Goal: Transaction & Acquisition: Purchase product/service

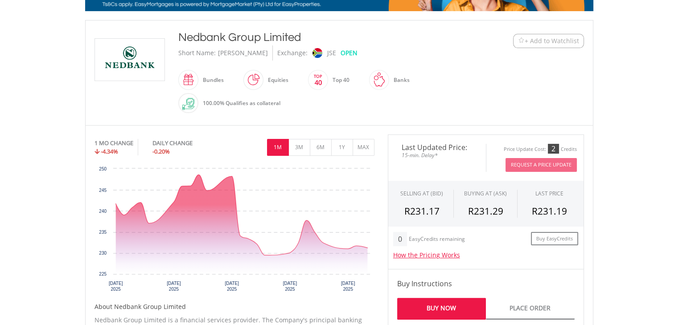
scroll to position [214, 0]
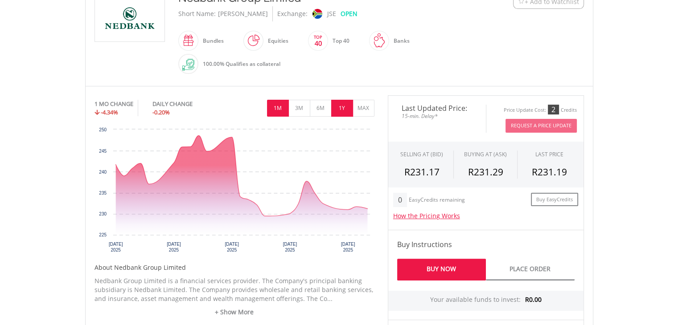
click at [339, 111] on button "1Y" at bounding box center [342, 108] width 22 height 17
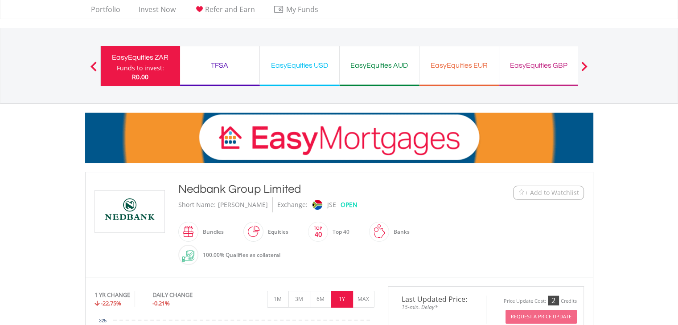
scroll to position [0, 0]
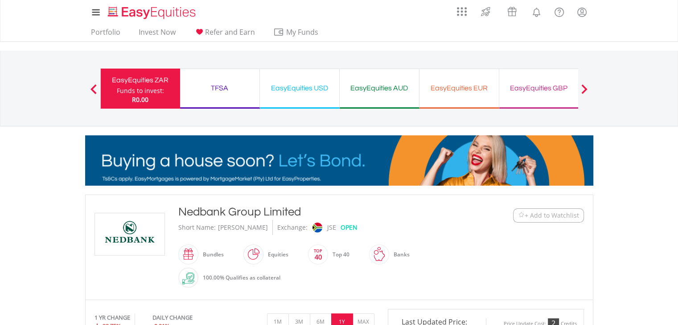
click at [94, 90] on button "Previous" at bounding box center [94, 93] width 18 height 9
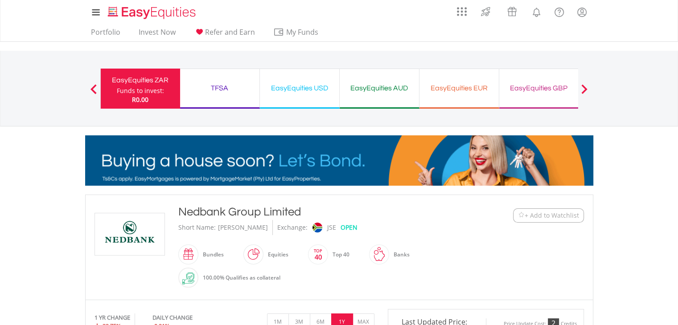
click at [94, 90] on button "Previous" at bounding box center [94, 93] width 18 height 9
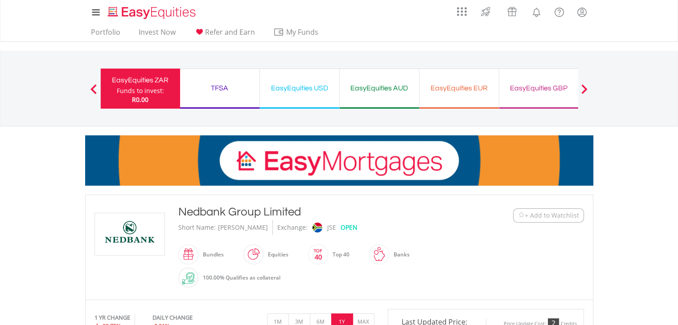
click at [94, 90] on button "Previous" at bounding box center [94, 93] width 18 height 9
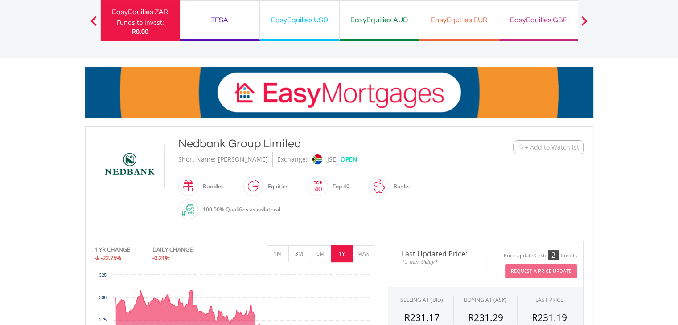
scroll to position [36, 0]
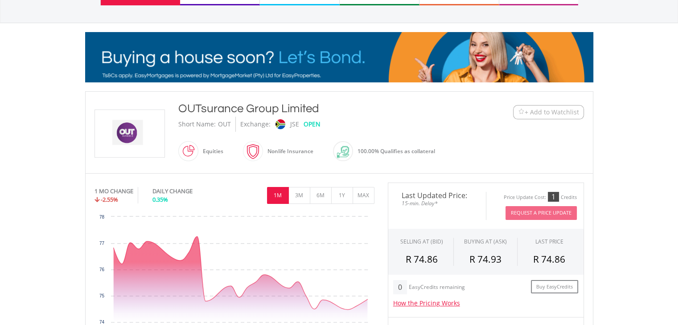
scroll to position [107, 0]
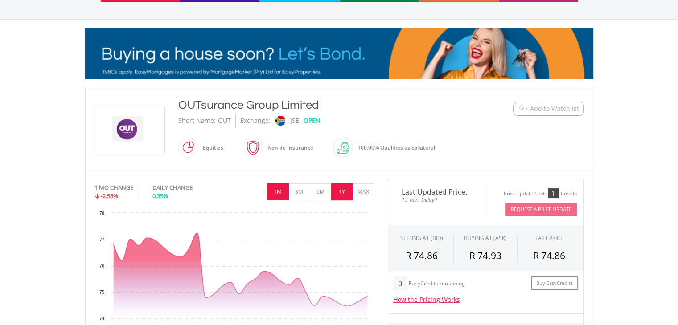
click at [336, 191] on button "1Y" at bounding box center [342, 192] width 22 height 17
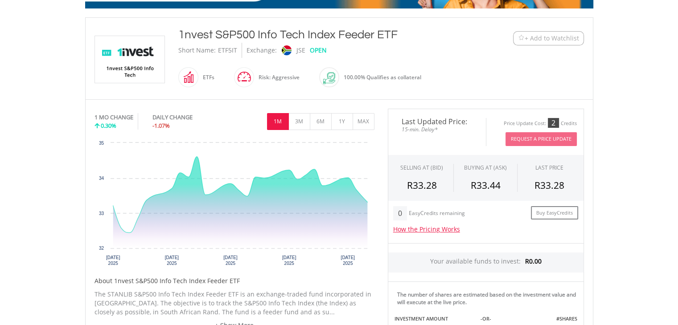
scroll to position [178, 0]
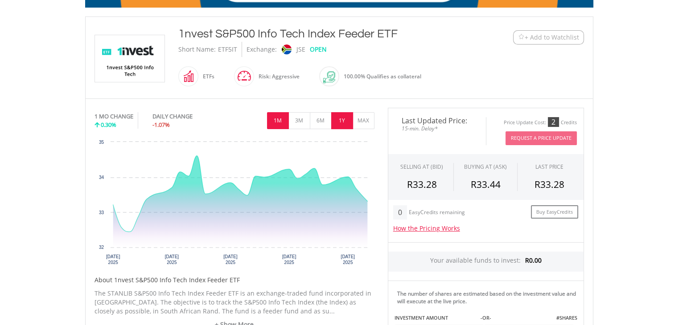
click at [338, 121] on button "1Y" at bounding box center [342, 120] width 22 height 17
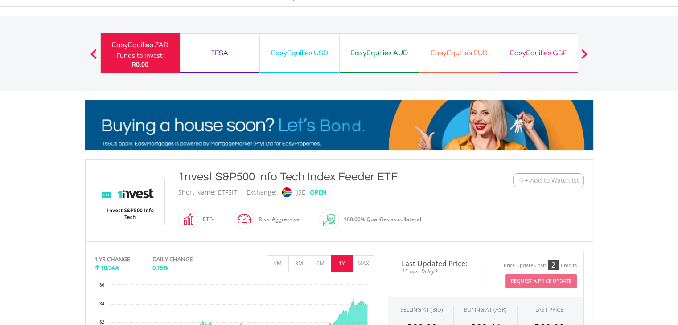
scroll to position [0, 0]
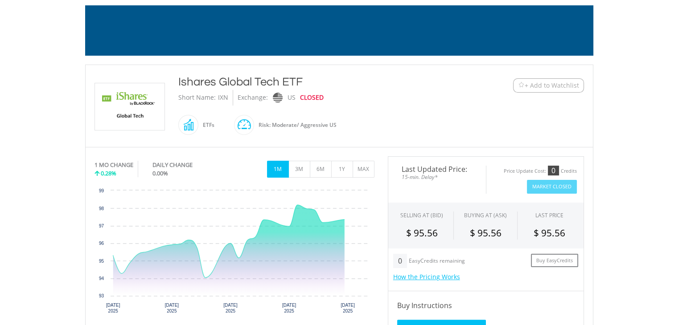
scroll to position [160, 0]
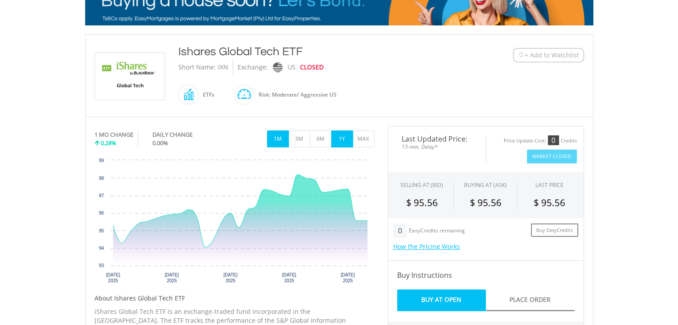
click at [339, 140] on button "1Y" at bounding box center [342, 139] width 22 height 17
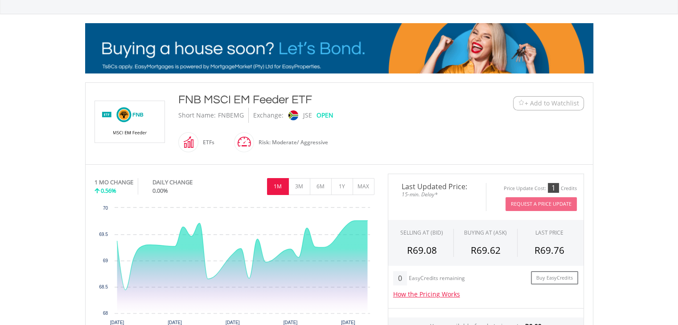
scroll to position [125, 0]
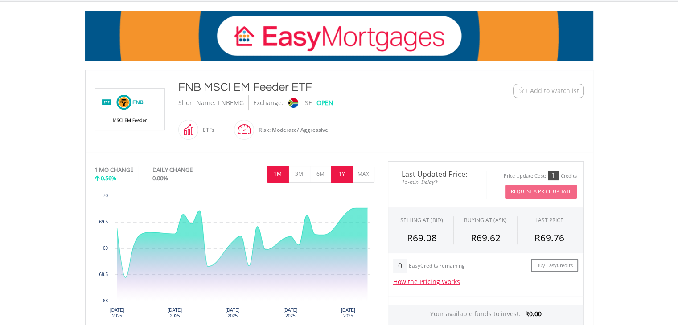
click at [341, 177] on button "1Y" at bounding box center [342, 174] width 22 height 17
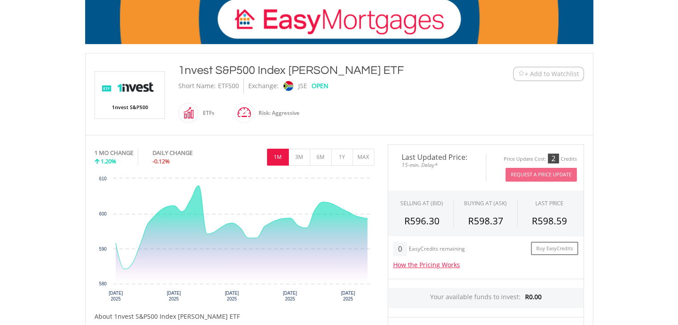
scroll to position [143, 0]
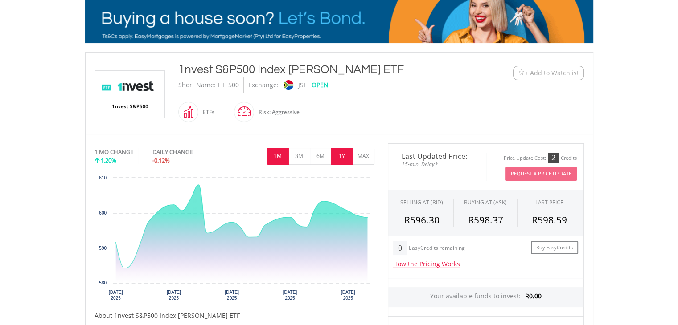
click at [343, 156] on button "1Y" at bounding box center [342, 156] width 22 height 17
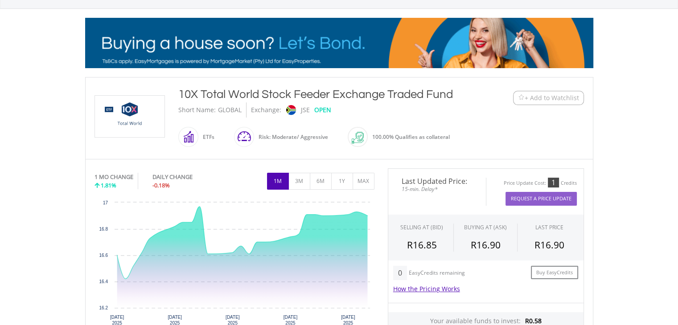
scroll to position [143, 0]
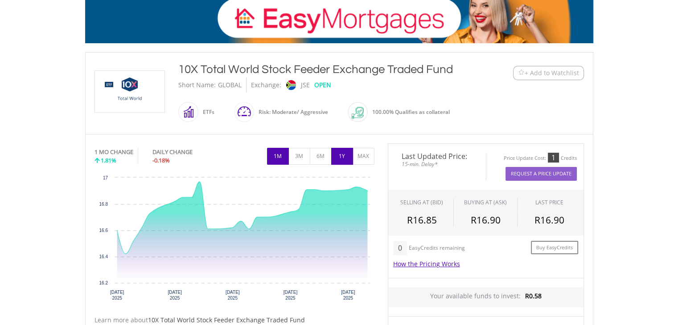
click at [343, 152] on button "1Y" at bounding box center [342, 156] width 22 height 17
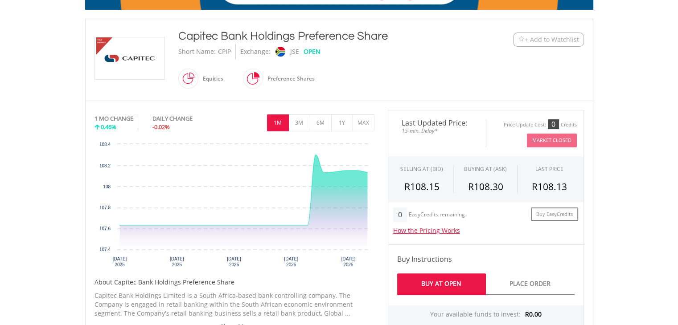
scroll to position [178, 0]
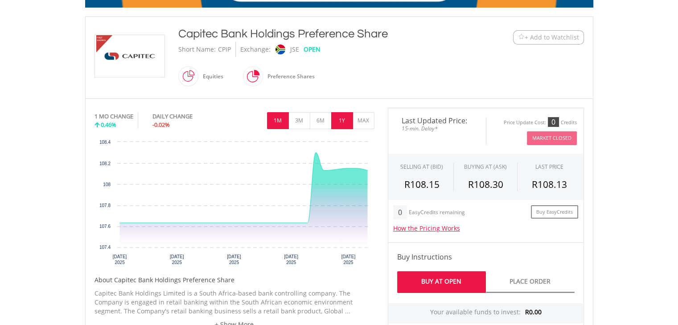
click at [344, 123] on button "1Y" at bounding box center [342, 120] width 22 height 17
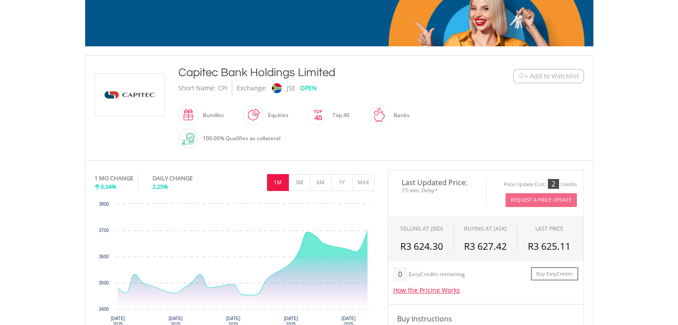
scroll to position [143, 0]
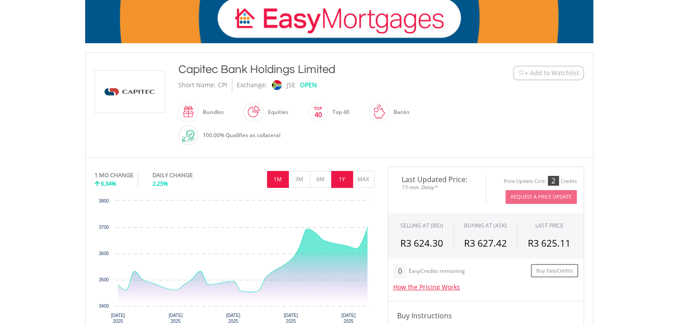
click at [343, 175] on button "1Y" at bounding box center [342, 179] width 22 height 17
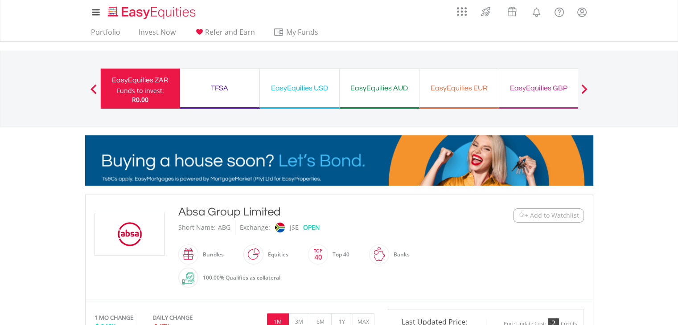
click at [23, 152] on div "My Investments Invest Now New Listings Sell My Recurring Investments Pending Or…" at bounding box center [339, 93] width 678 height 186
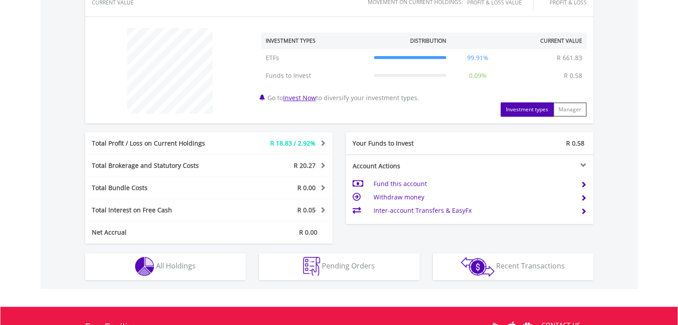
scroll to position [321, 0]
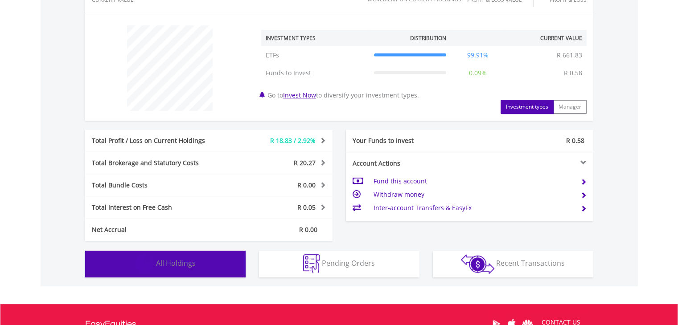
click at [204, 266] on button "Holdings All Holdings" at bounding box center [165, 264] width 160 height 27
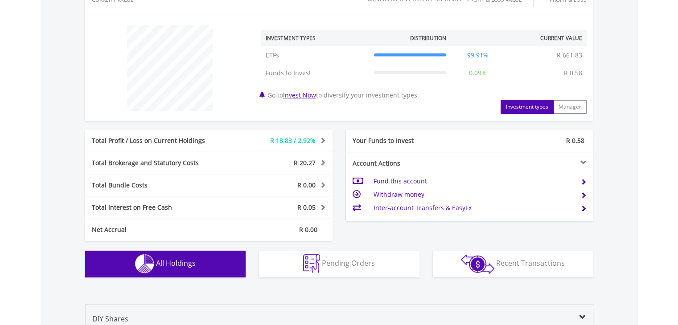
scroll to position [575, 0]
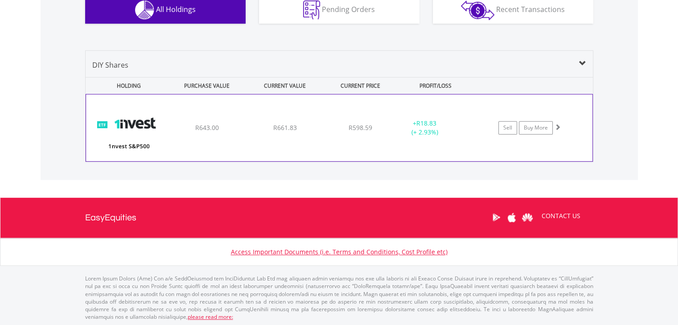
click at [558, 128] on div at bounding box center [558, 127] width 6 height 9
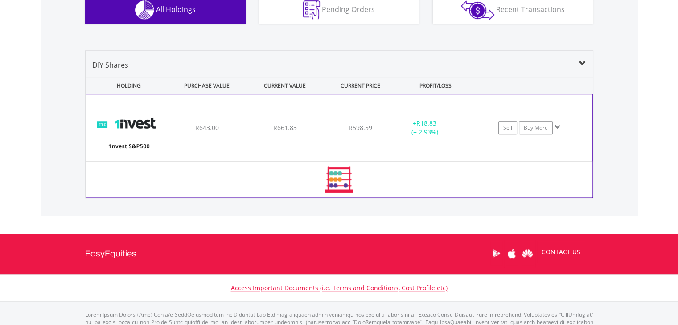
click at [558, 128] on span at bounding box center [558, 127] width 6 height 6
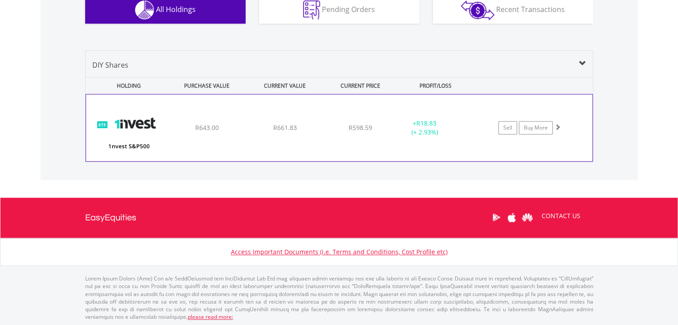
click at [558, 128] on span at bounding box center [558, 127] width 6 height 6
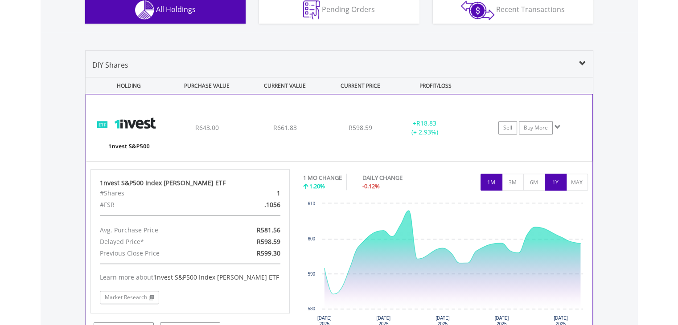
click at [556, 181] on button "1Y" at bounding box center [556, 182] width 22 height 17
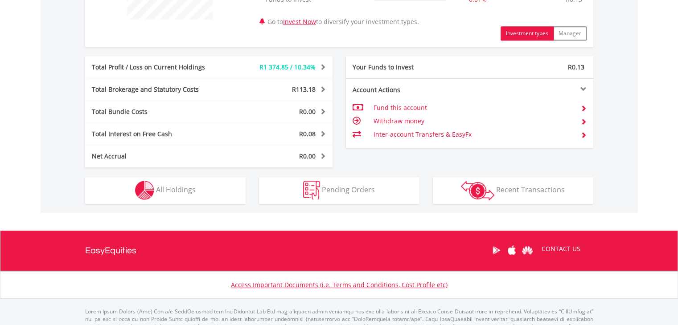
scroll to position [446, 0]
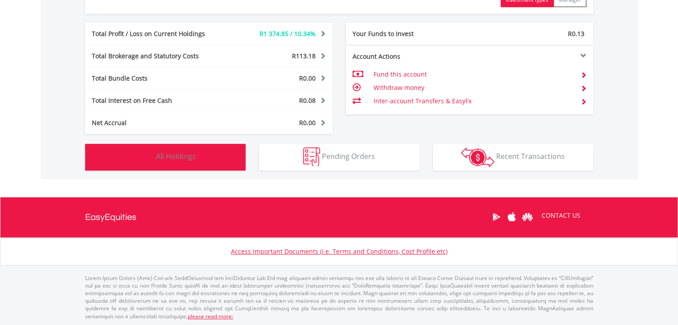
click at [195, 150] on button "Holdings All Holdings" at bounding box center [165, 157] width 160 height 27
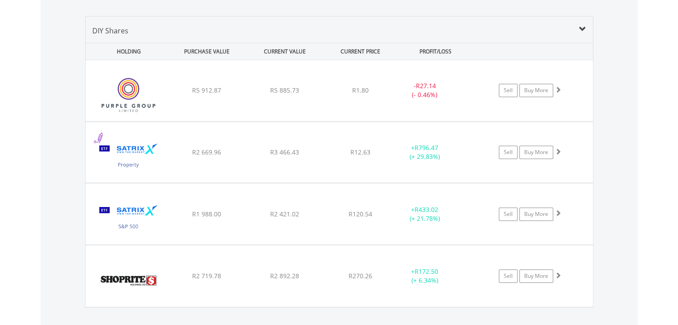
scroll to position [625, 0]
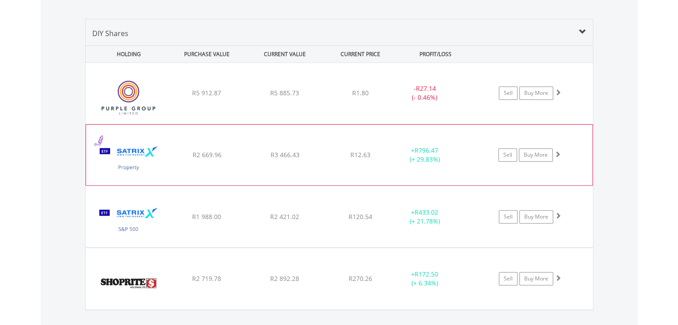
click at [558, 154] on span at bounding box center [558, 154] width 6 height 6
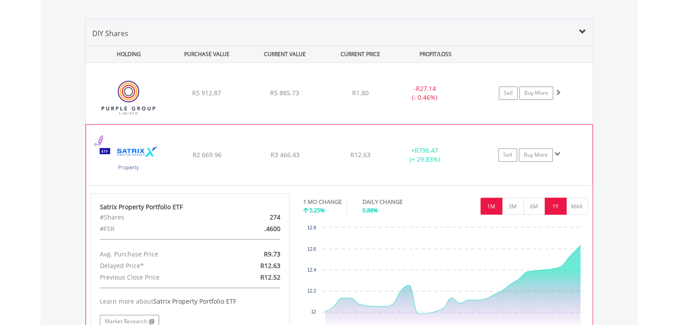
click at [558, 205] on button "1Y" at bounding box center [556, 206] width 22 height 17
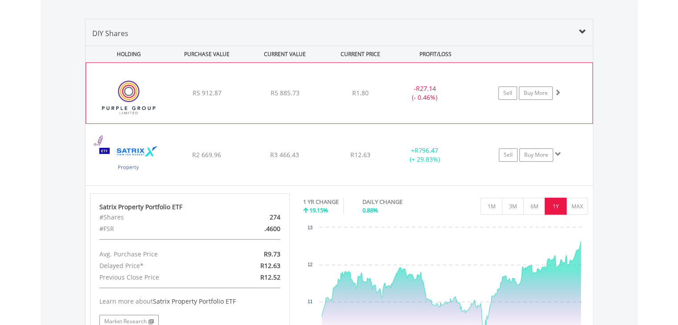
click at [558, 90] on span at bounding box center [558, 92] width 6 height 6
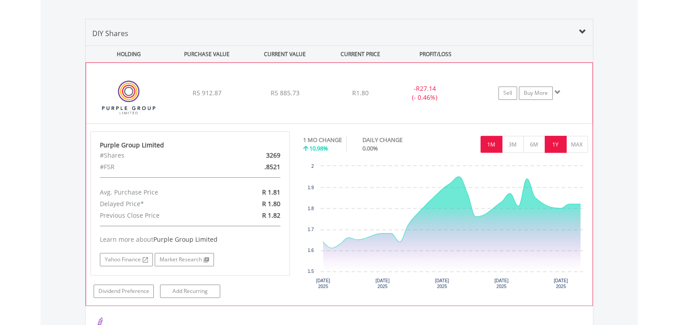
click at [555, 141] on button "1Y" at bounding box center [556, 144] width 22 height 17
